Goal: Information Seeking & Learning: Learn about a topic

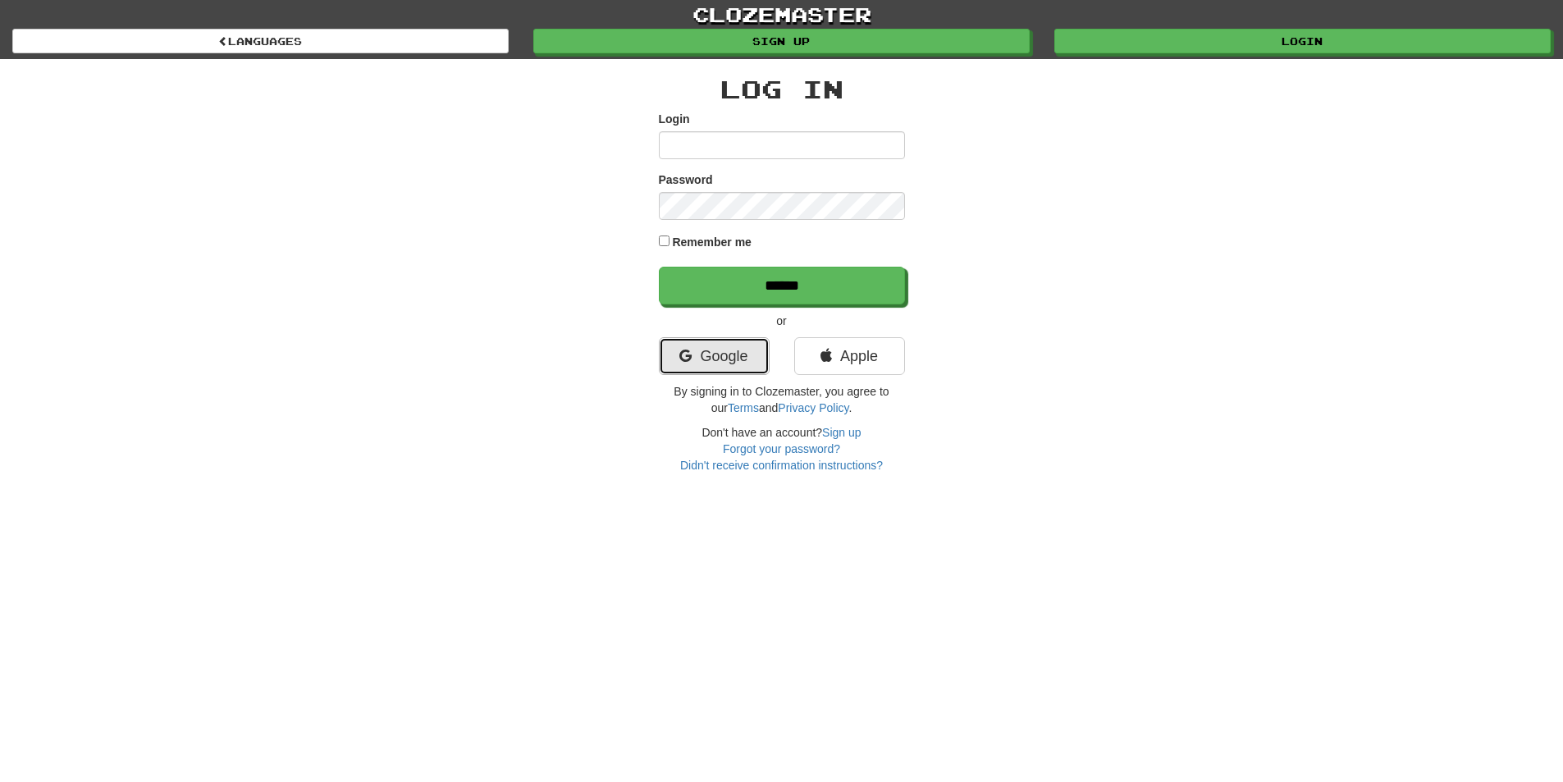
click at [743, 363] on link "Google" at bounding box center [714, 356] width 111 height 38
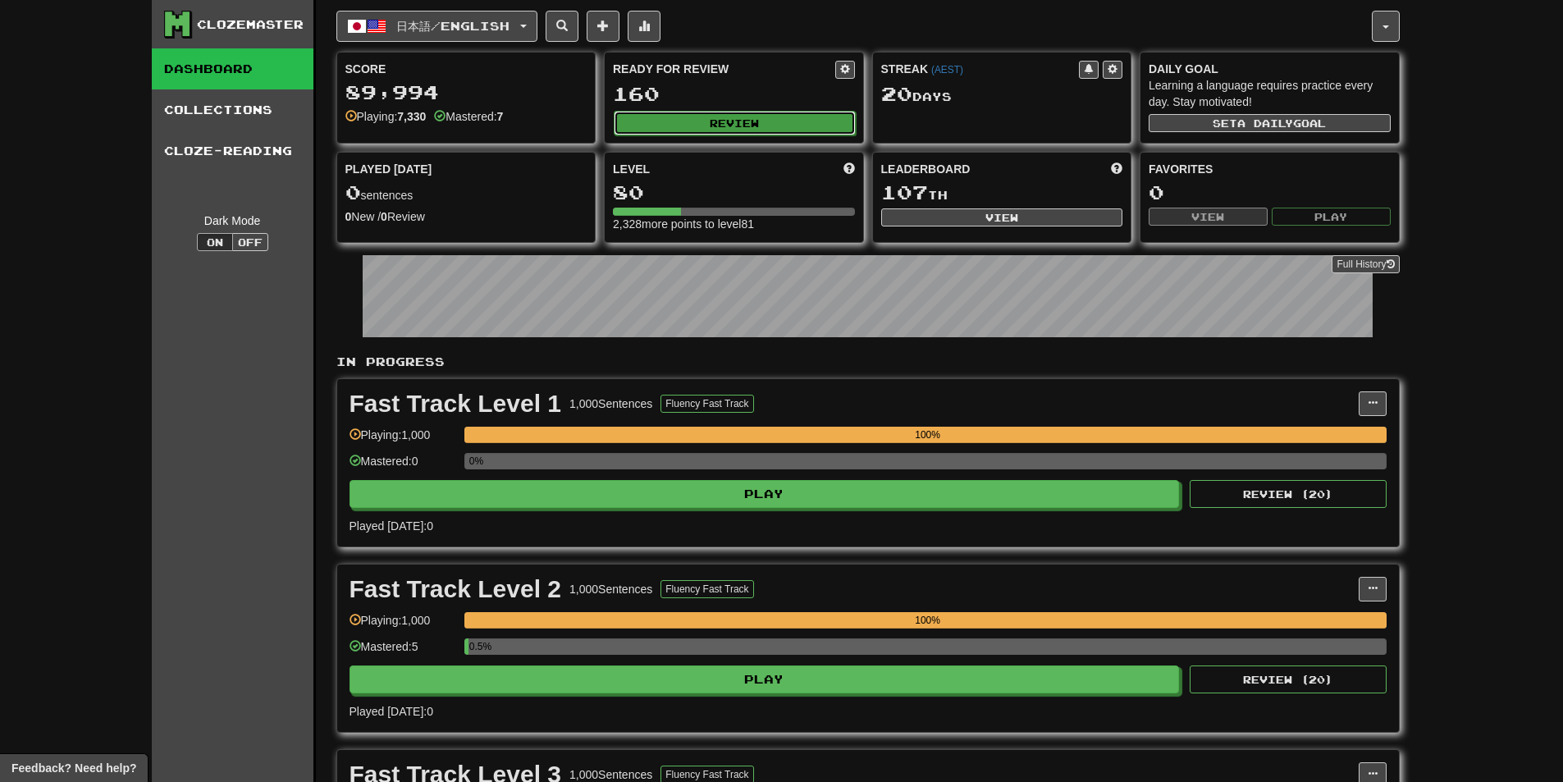
click at [733, 125] on button "Review" at bounding box center [735, 123] width 242 height 25
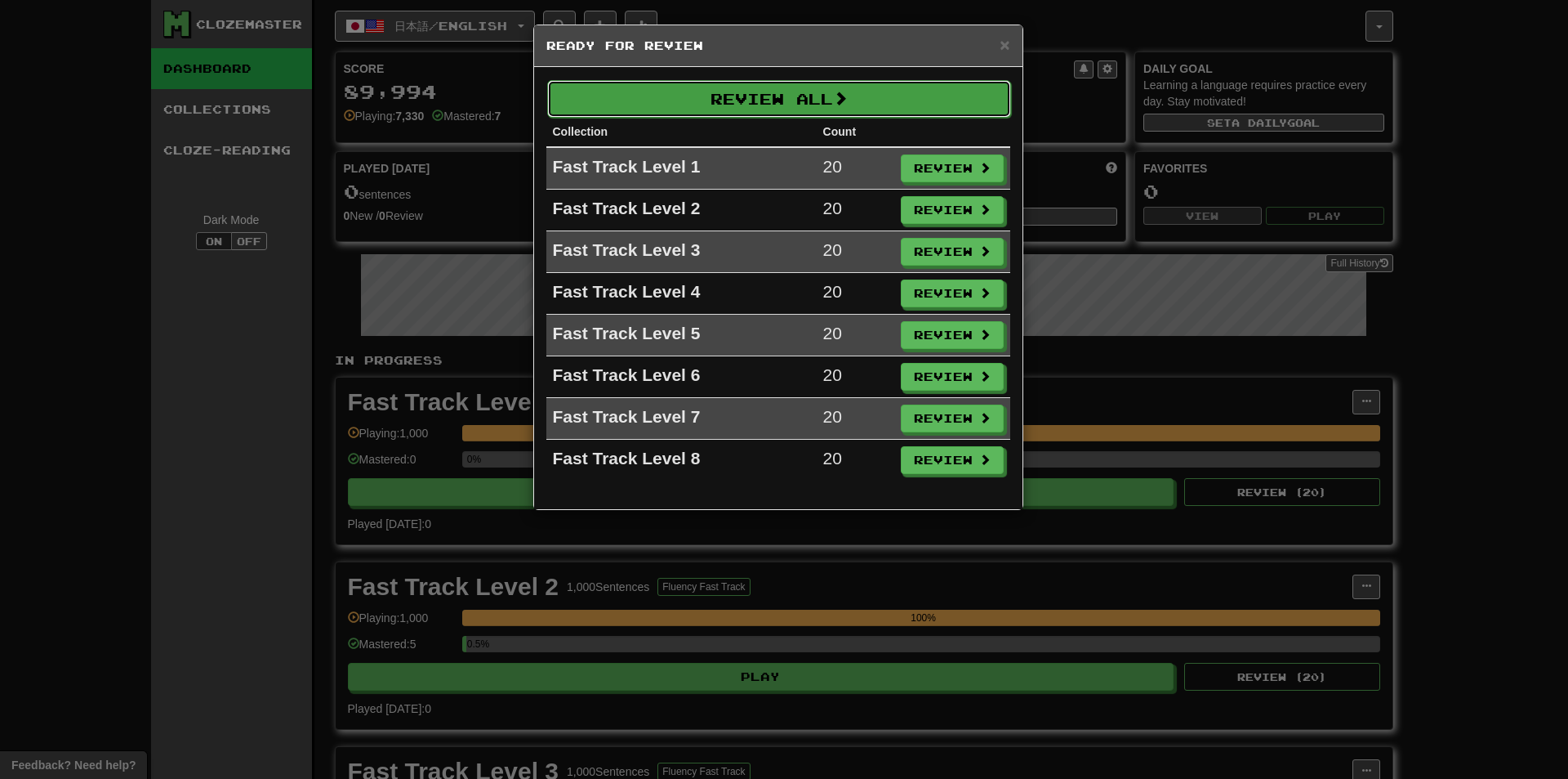
click at [796, 98] on button "Review All" at bounding box center [780, 99] width 464 height 38
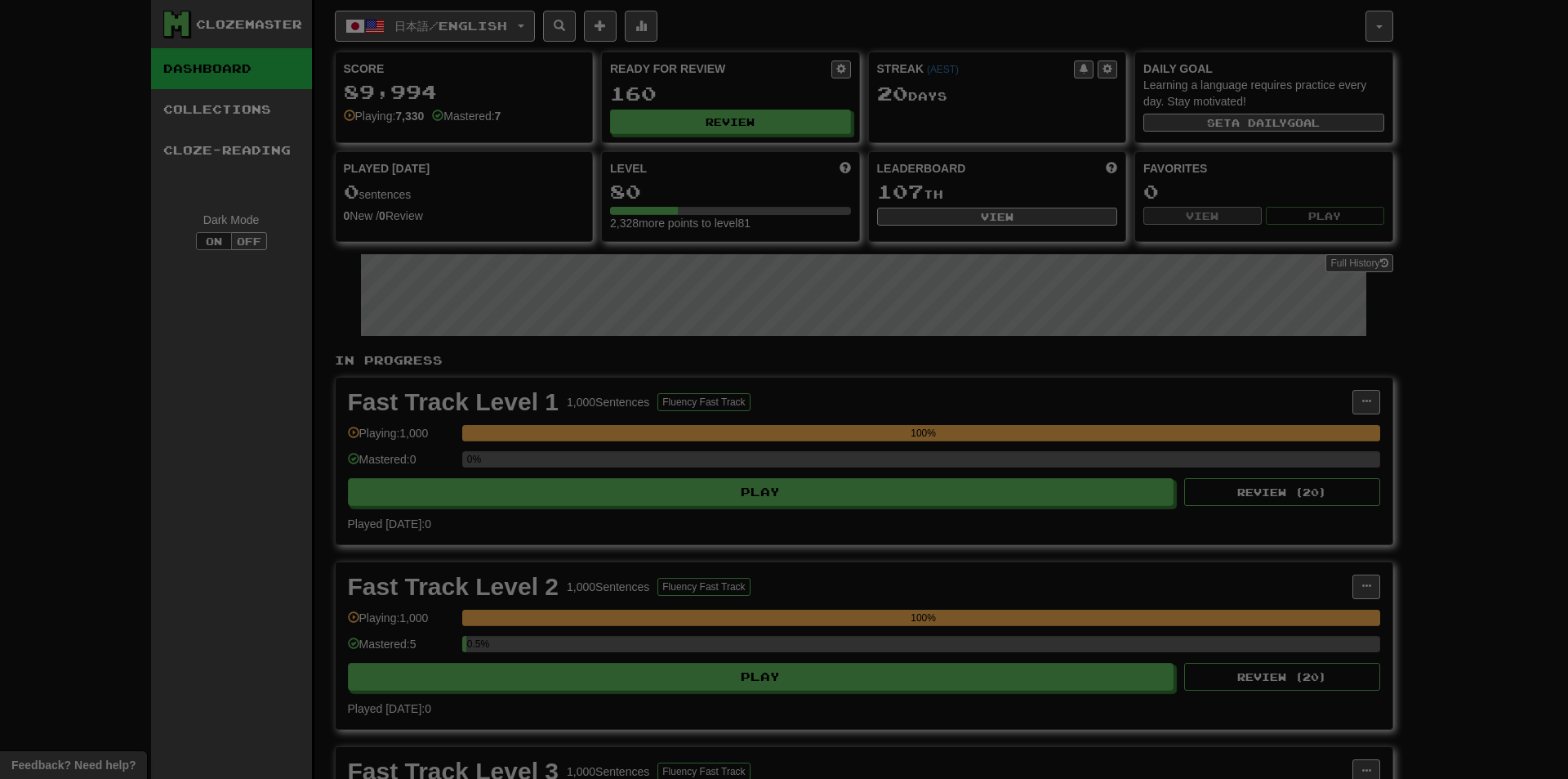
select select "********"
